Goal: Communication & Community: Ask a question

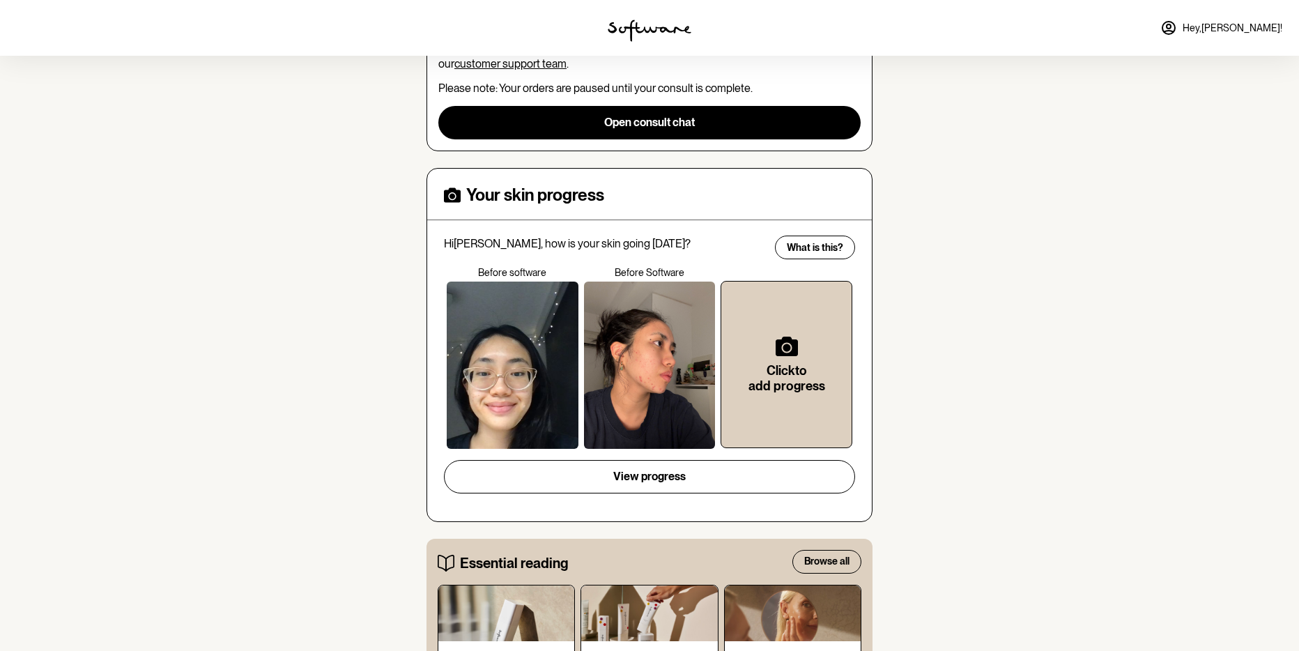
scroll to position [123, 0]
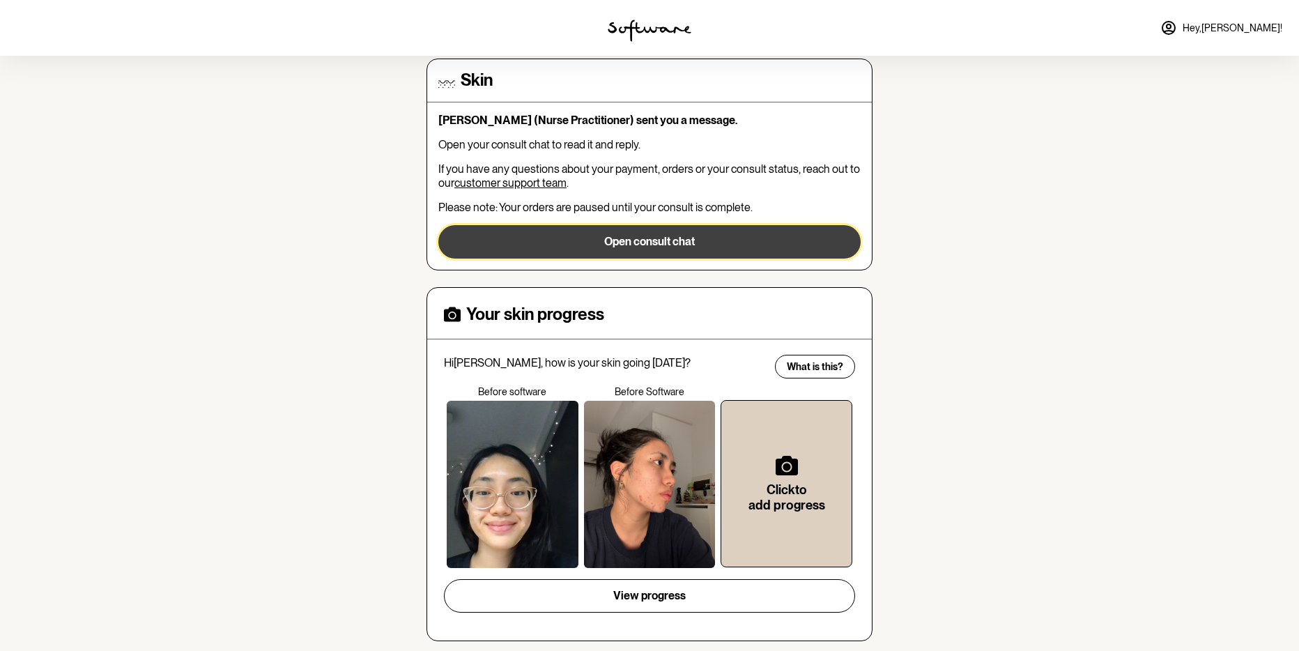
click at [619, 258] on button "Open consult chat" at bounding box center [649, 241] width 422 height 33
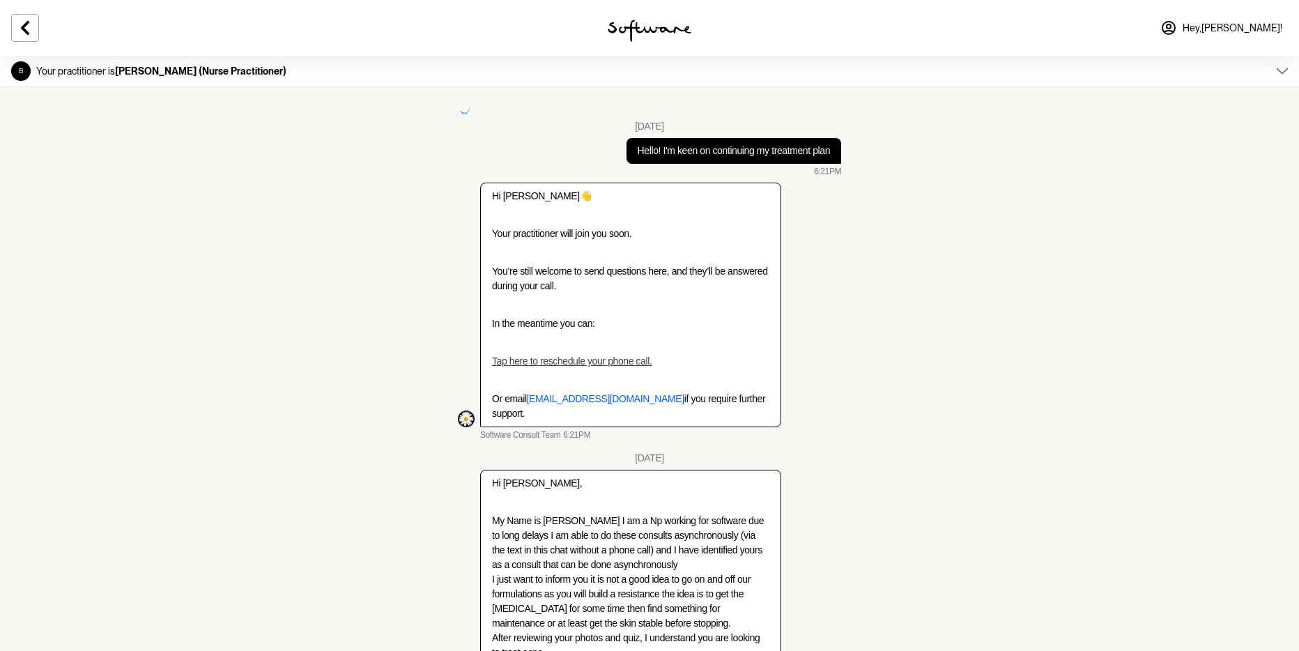
scroll to position [3653, 0]
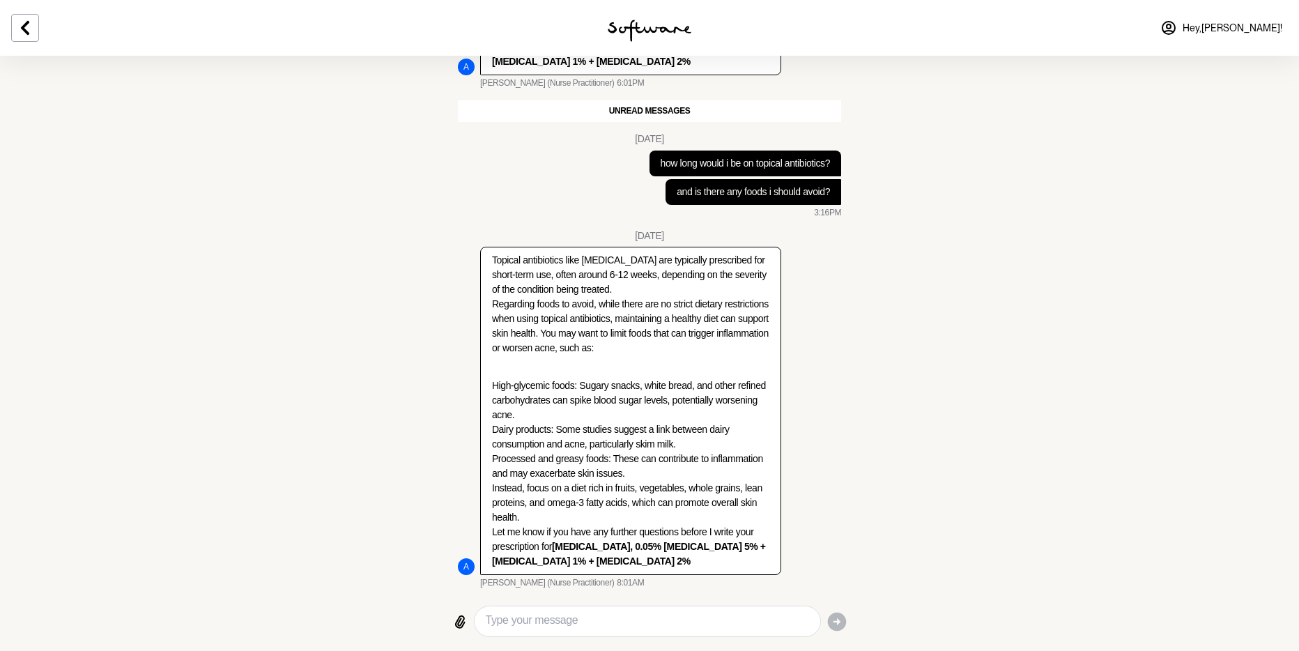
click at [635, 623] on textarea "Type your message" at bounding box center [647, 621] width 323 height 19
type textarea "hi so ive been on acnatac since may"
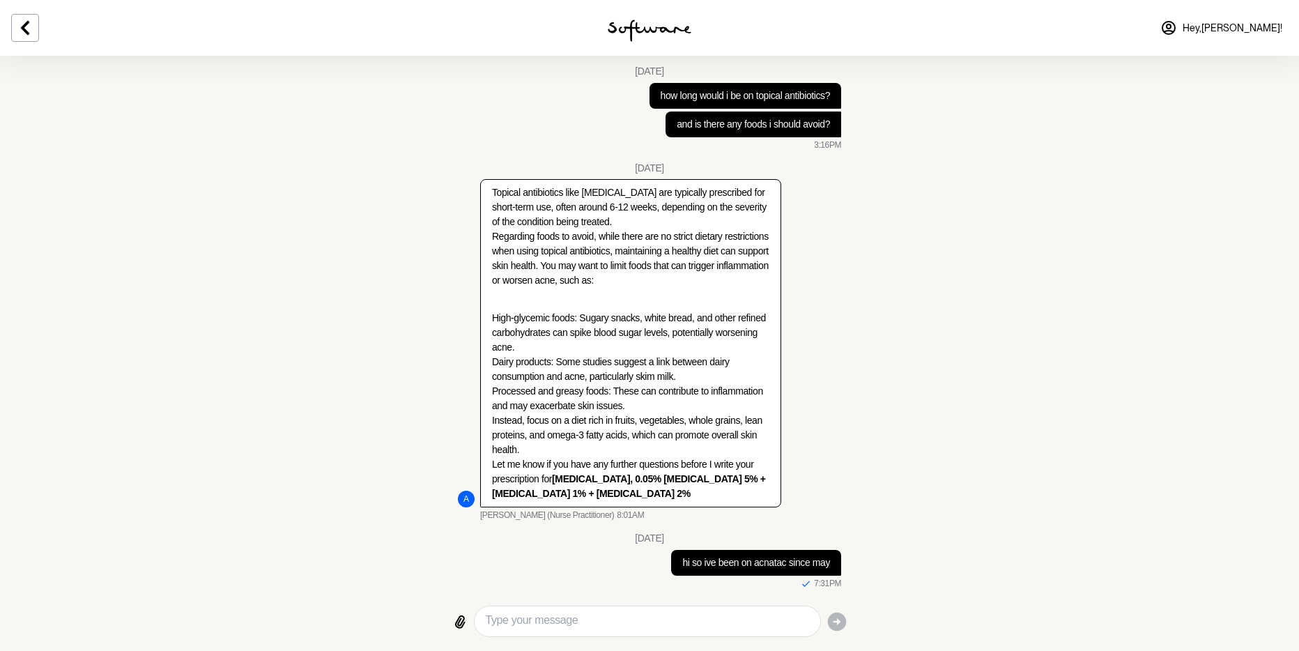
scroll to position [3728, 0]
type textarea "w"
type textarea "sorry for the lack of replies"
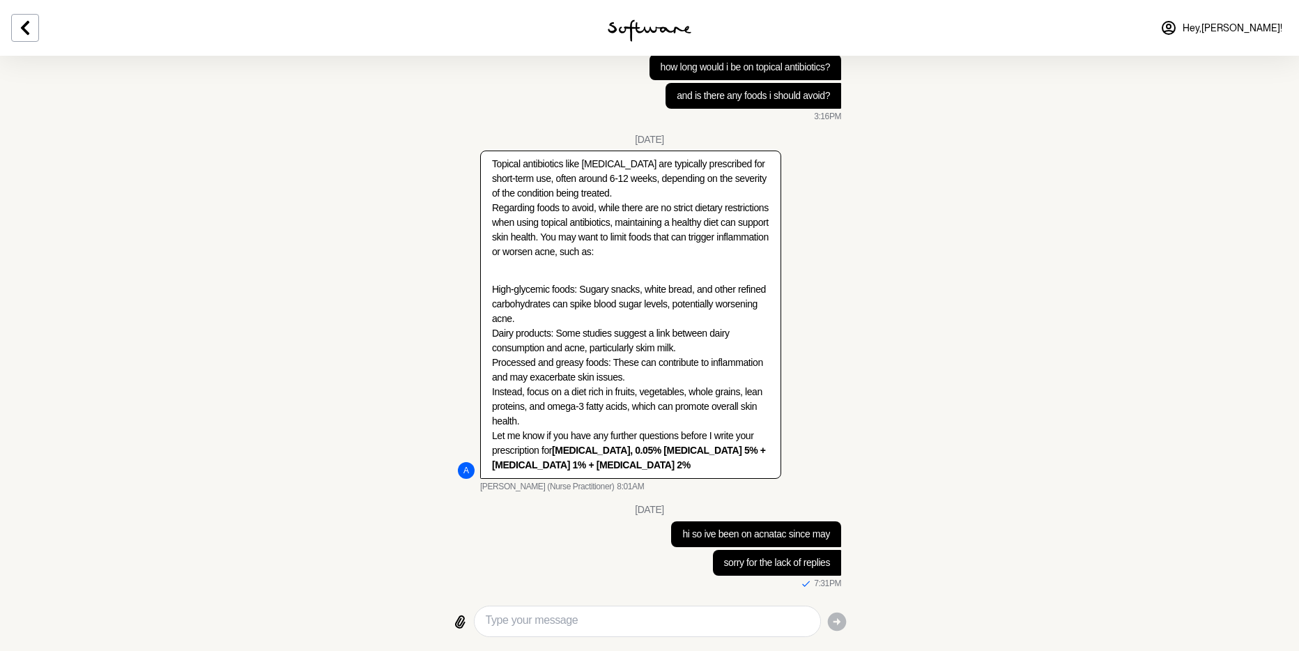
scroll to position [3759, 0]
